Goal: Task Accomplishment & Management: Use online tool/utility

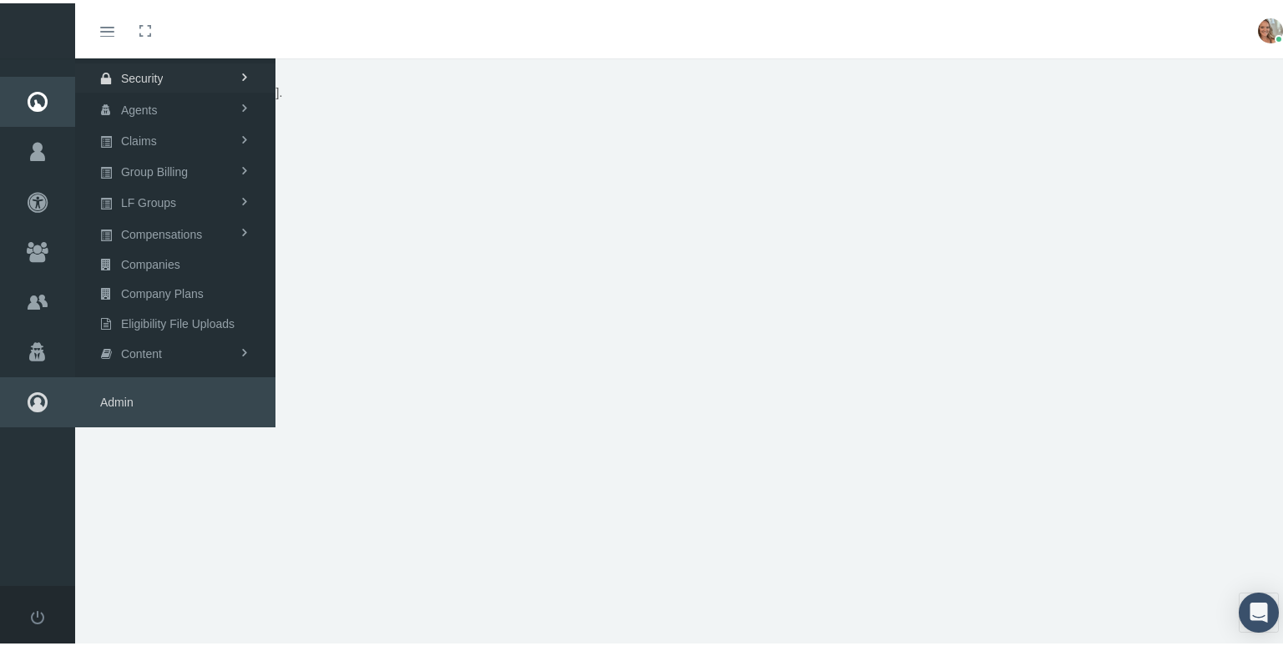
click at [133, 78] on span "Security" at bounding box center [142, 75] width 43 height 28
click at [142, 164] on span "User Lookup" at bounding box center [133, 168] width 66 height 28
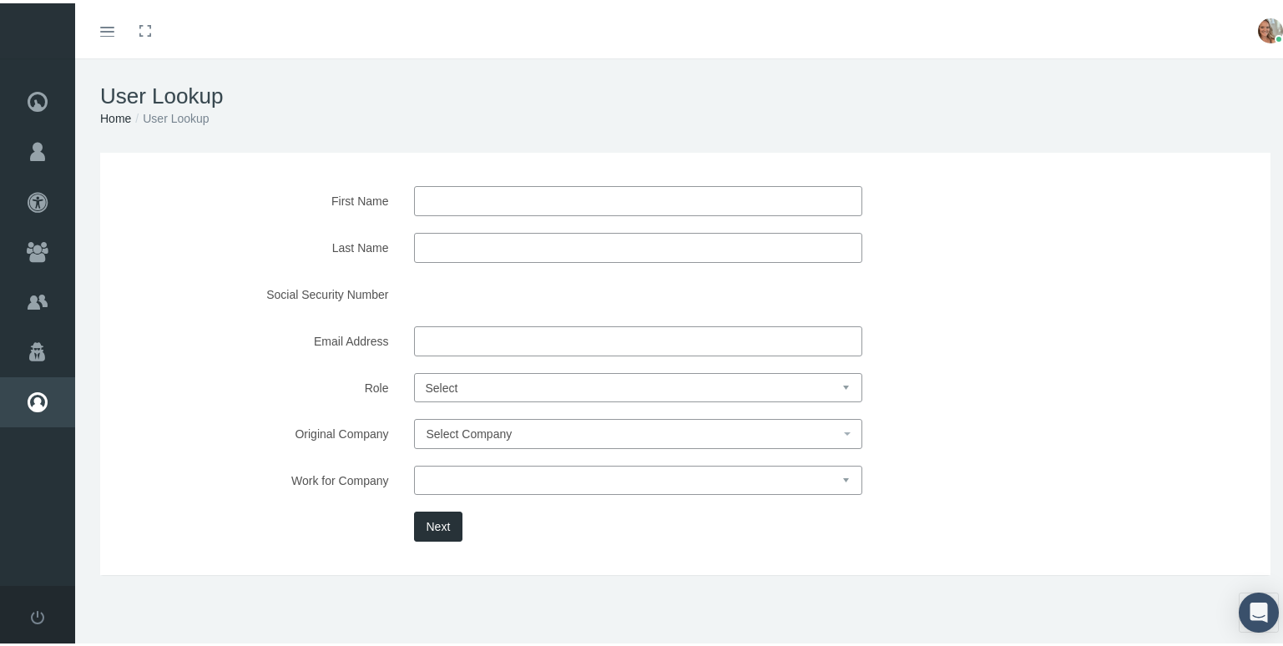
click at [446, 193] on input "First Name" at bounding box center [638, 198] width 449 height 30
type input "[PERSON_NAME]"
click at [445, 239] on input "Last Name" at bounding box center [638, 245] width 449 height 30
type input "[PERSON_NAME]"
click at [436, 533] on button "Next" at bounding box center [438, 523] width 49 height 30
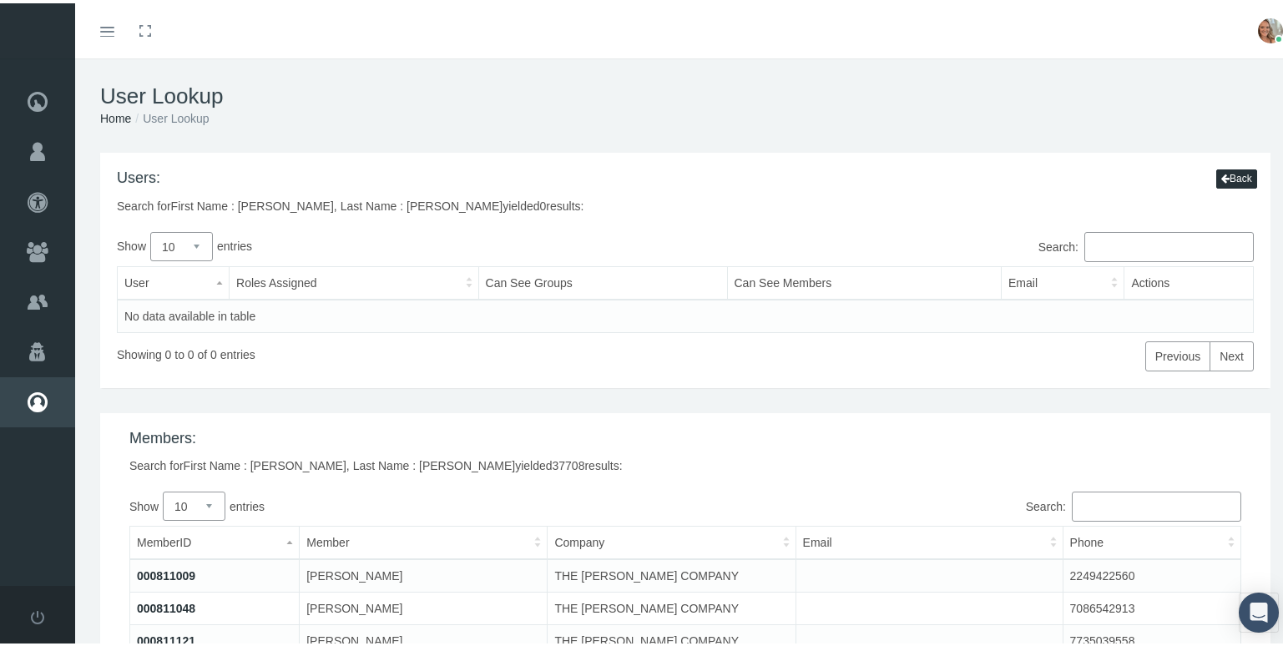
click at [1096, 246] on input "Search:" at bounding box center [1168, 244] width 169 height 30
type input "jon goodwin"
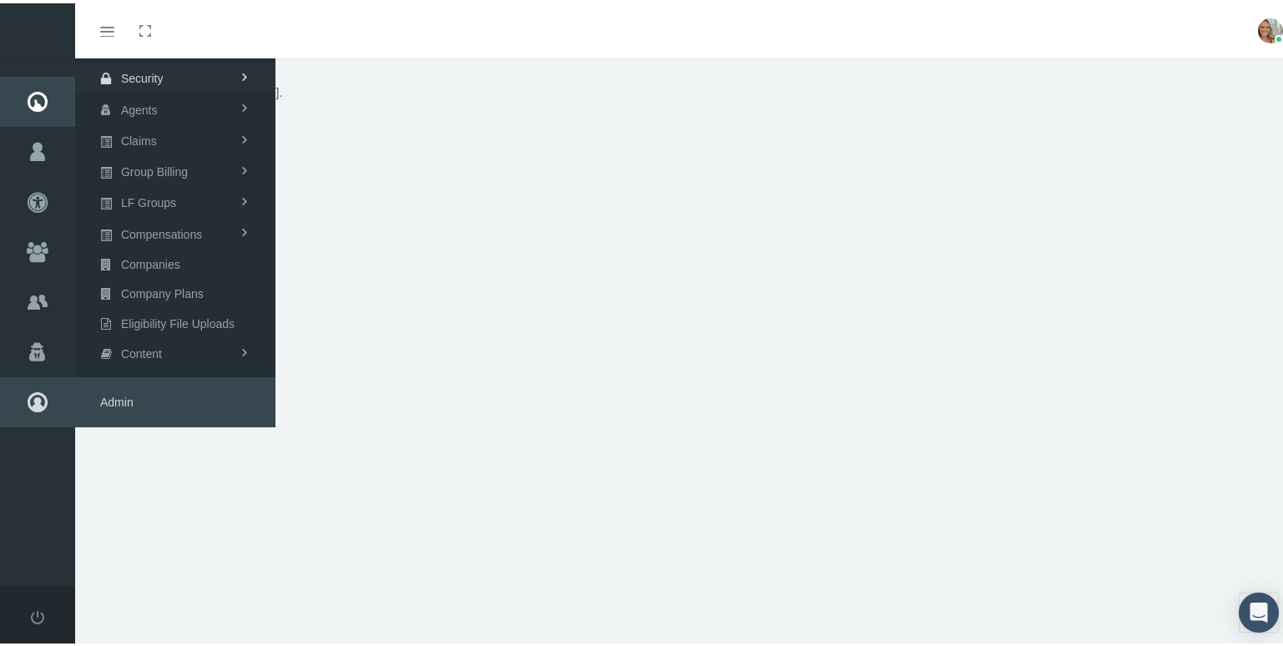
click at [162, 74] on span "Security" at bounding box center [142, 75] width 43 height 28
click at [164, 163] on span "User Lookup" at bounding box center [133, 168] width 66 height 28
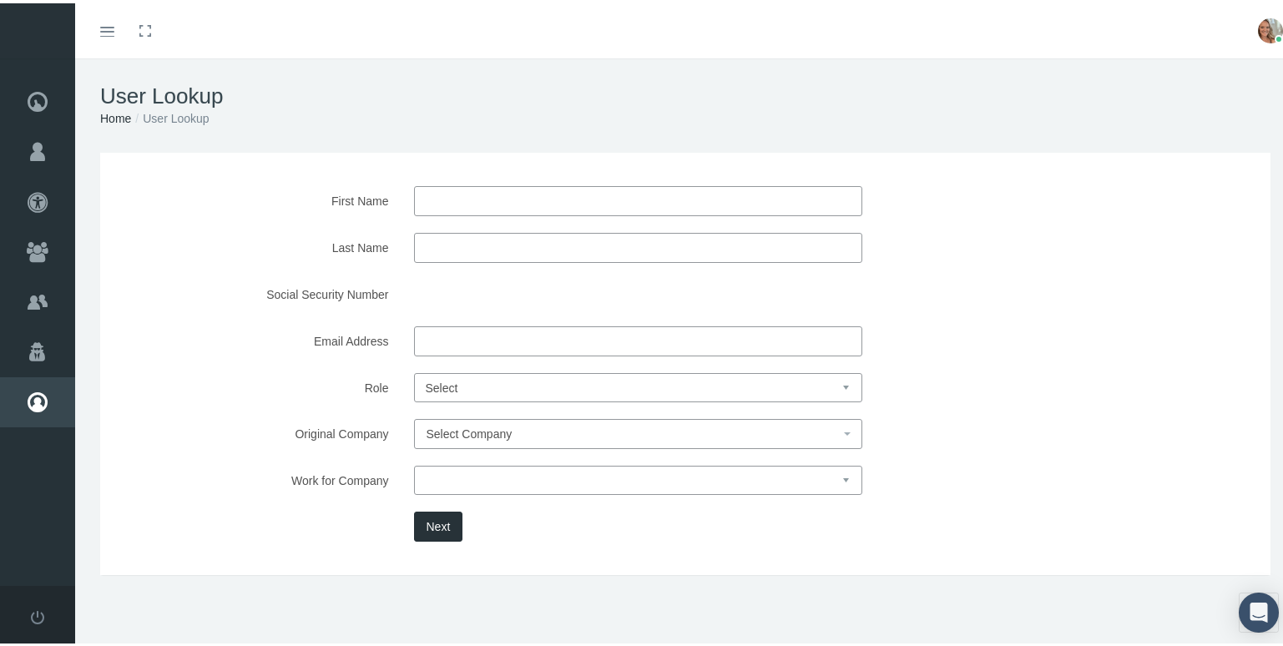
click at [481, 199] on input "First Name" at bounding box center [638, 198] width 449 height 30
type input "[PERSON_NAME]"
type input "Goodwin"
click at [443, 514] on button "Next" at bounding box center [438, 523] width 49 height 30
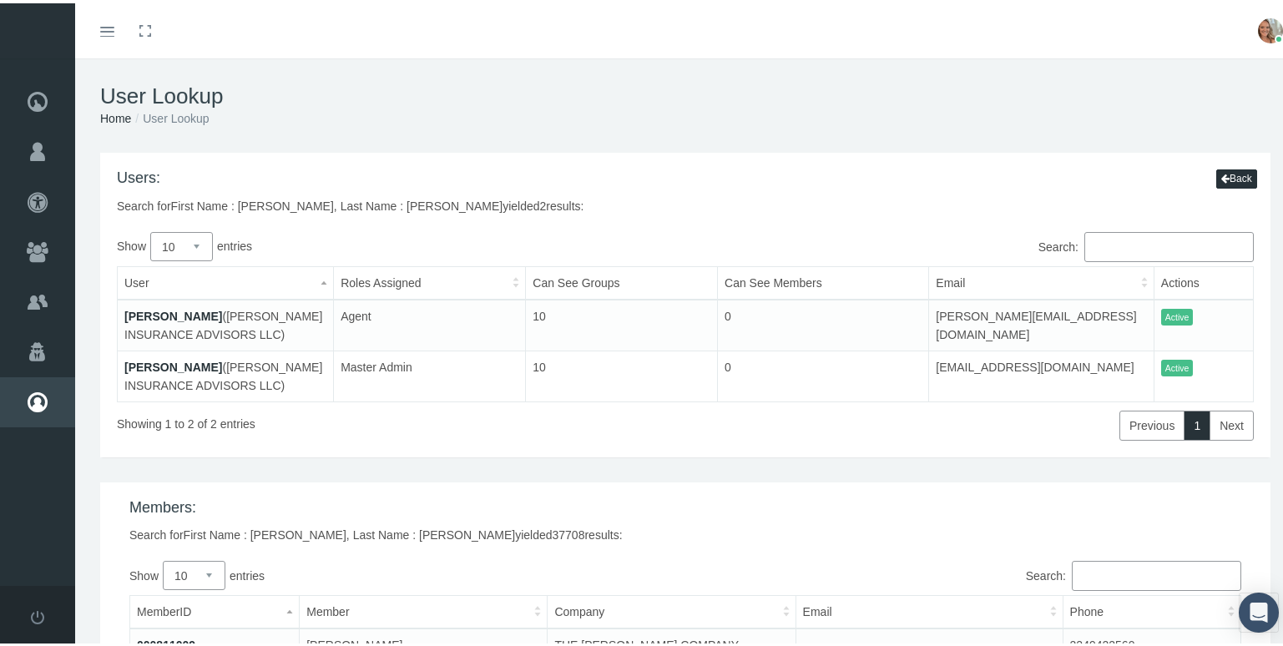
click at [155, 316] on link "JON GOODWIN" at bounding box center [173, 312] width 98 height 13
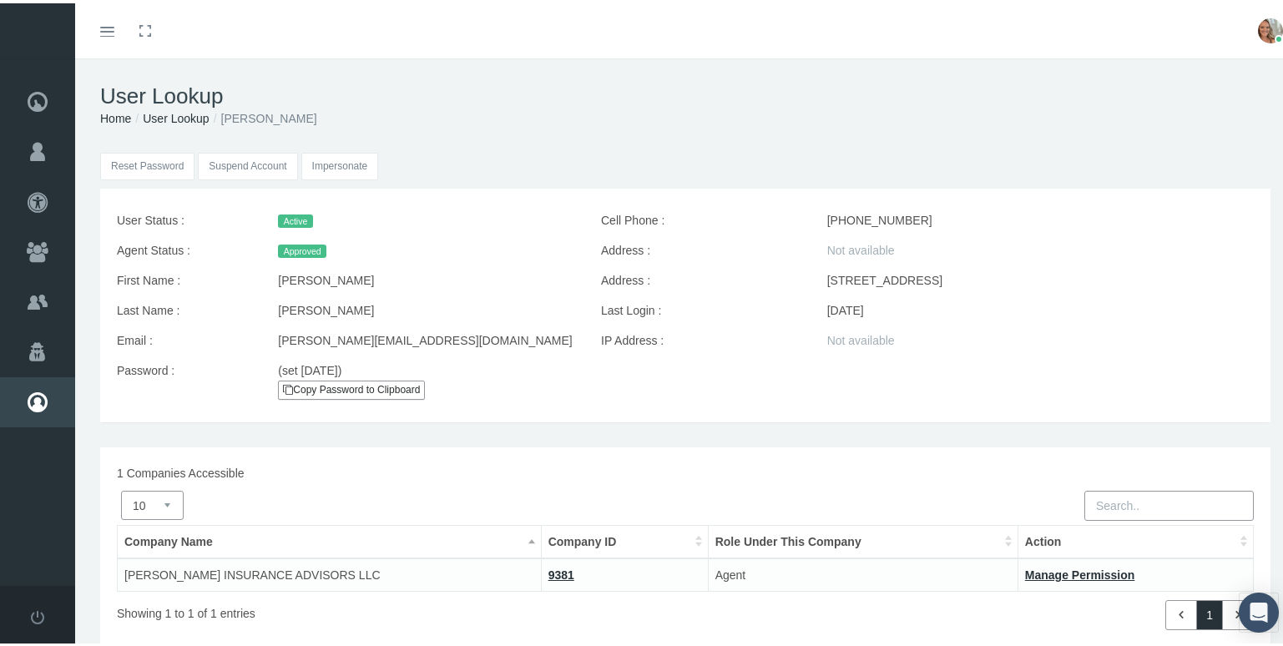
click at [334, 159] on input "Impersonate" at bounding box center [340, 163] width 78 height 28
